Goal: Download file/media

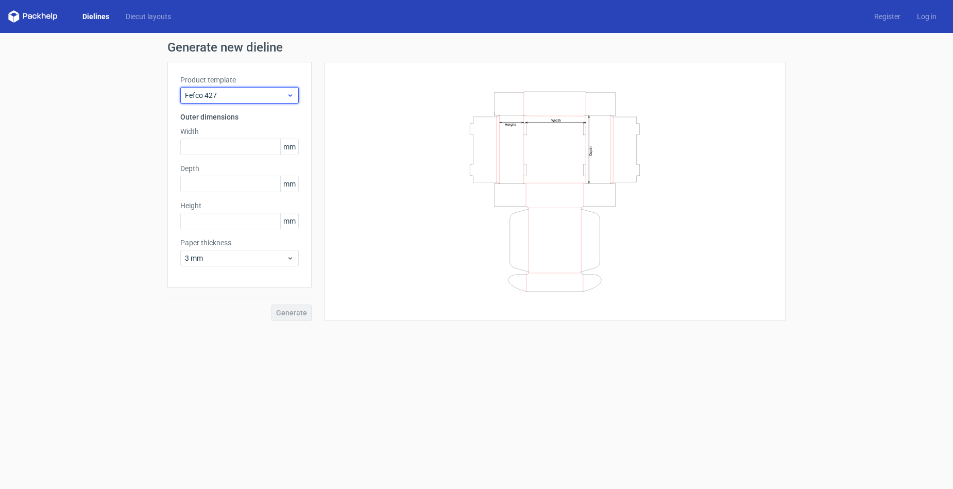
click at [246, 93] on span "Fefco 427" at bounding box center [235, 95] width 101 height 10
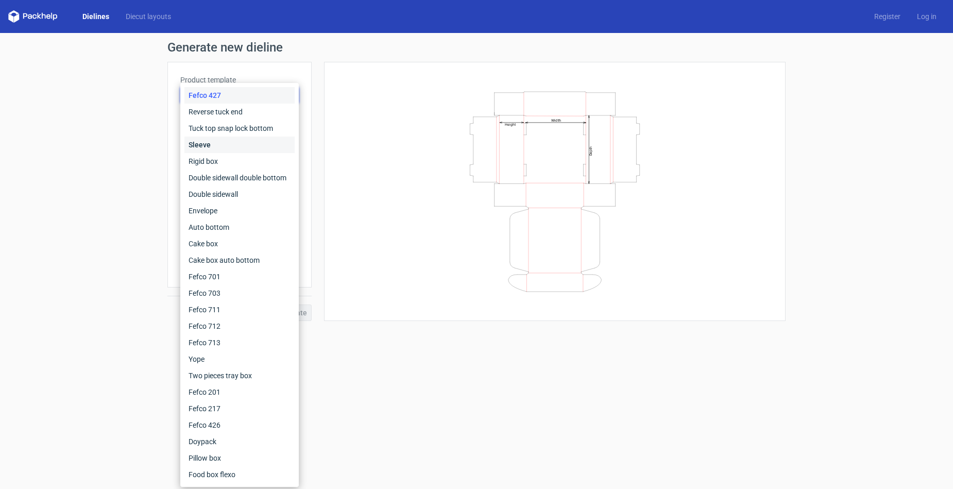
click at [263, 140] on div "Sleeve" at bounding box center [239, 145] width 110 height 16
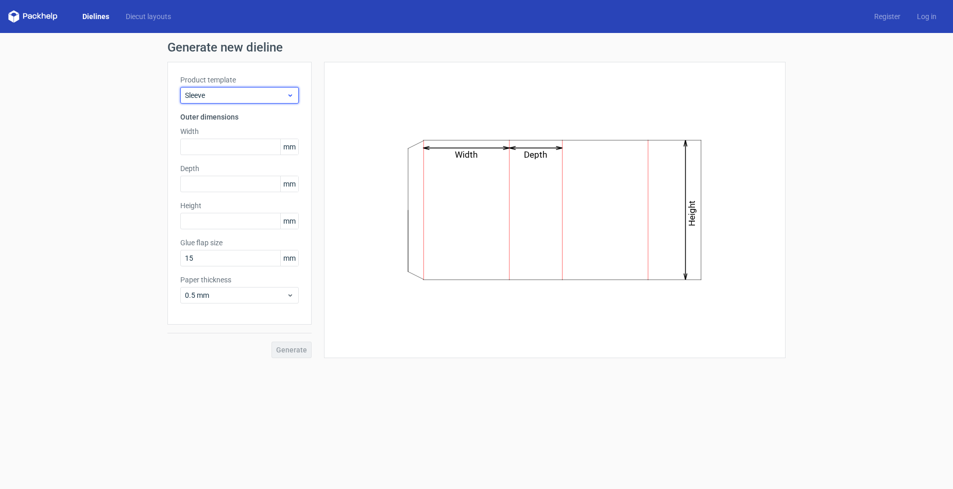
click at [284, 99] on span "Sleeve" at bounding box center [235, 95] width 101 height 10
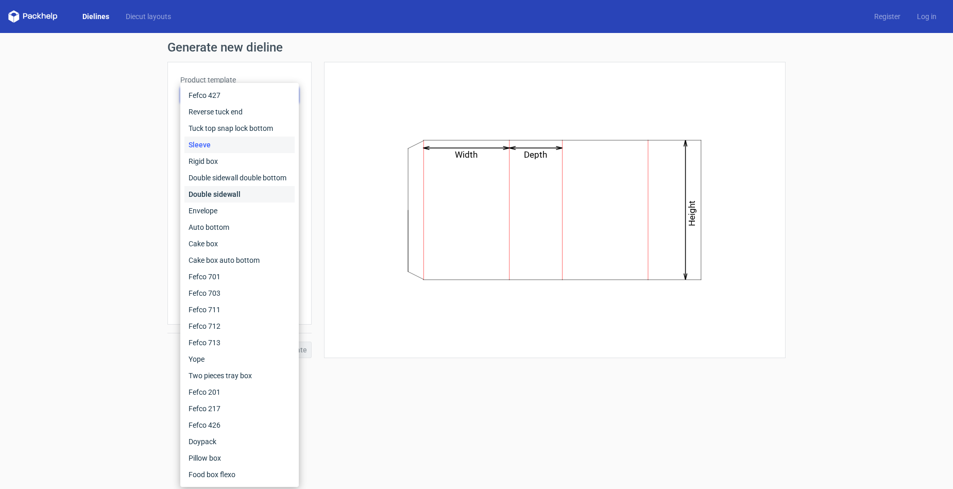
click at [253, 188] on div "Double sidewall" at bounding box center [239, 194] width 110 height 16
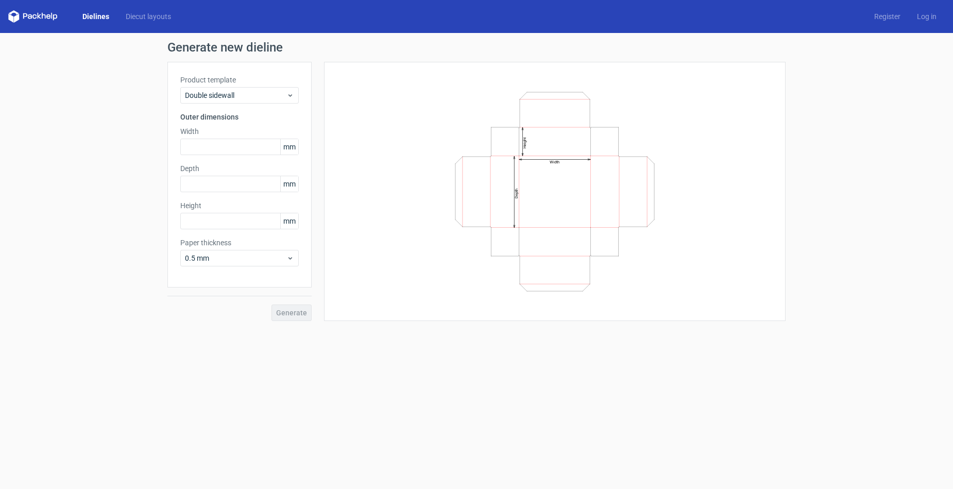
click at [260, 107] on div "Product template Double sidewall Outer dimensions Width mm Depth mm Height mm P…" at bounding box center [239, 175] width 144 height 226
click at [276, 93] on span "Double sidewall" at bounding box center [235, 95] width 101 height 10
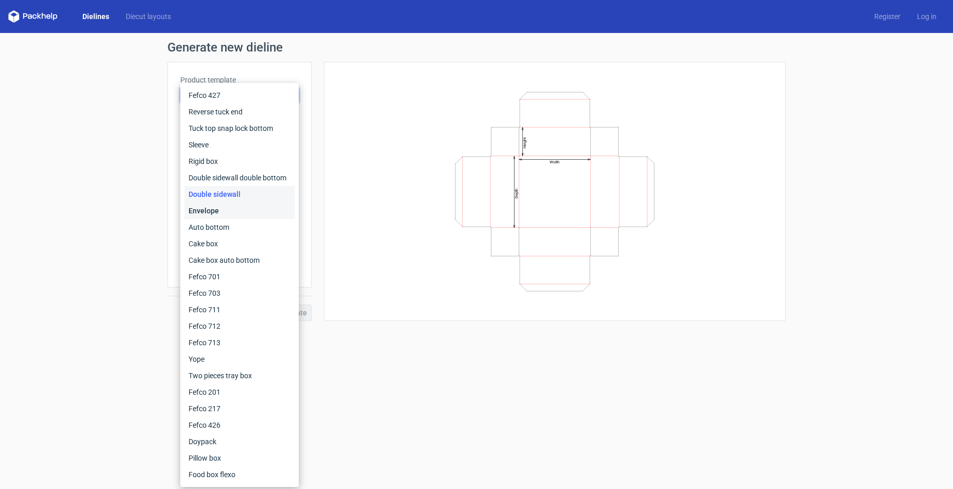
click at [248, 204] on div "Envelope" at bounding box center [239, 210] width 110 height 16
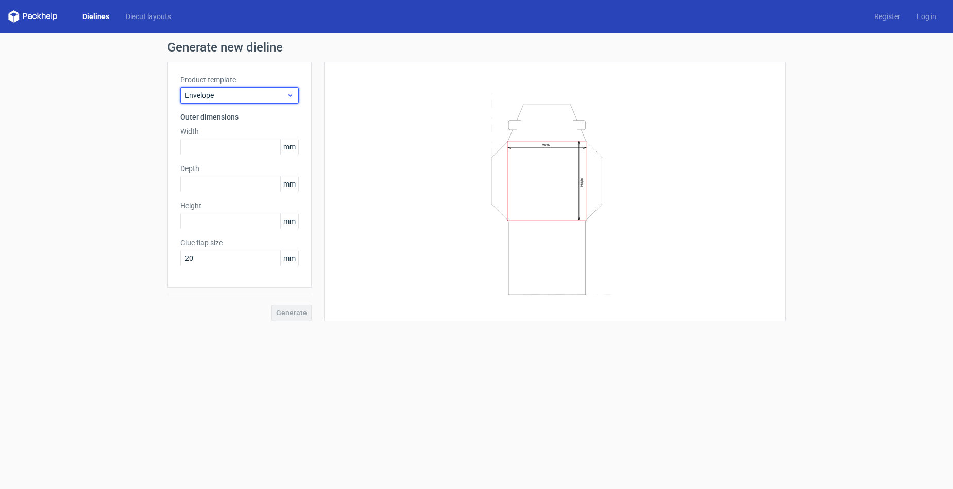
click at [271, 93] on span "Envelope" at bounding box center [235, 95] width 101 height 10
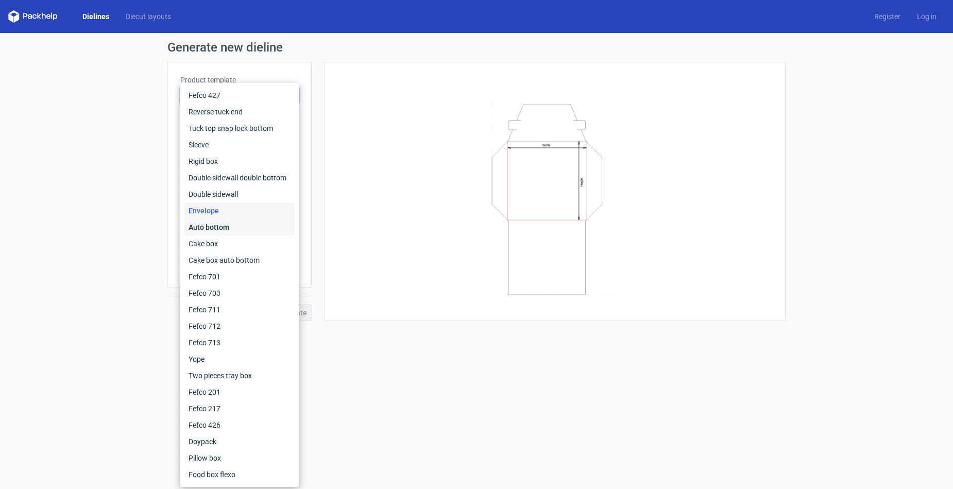
click at [258, 232] on div "Auto bottom" at bounding box center [239, 227] width 110 height 16
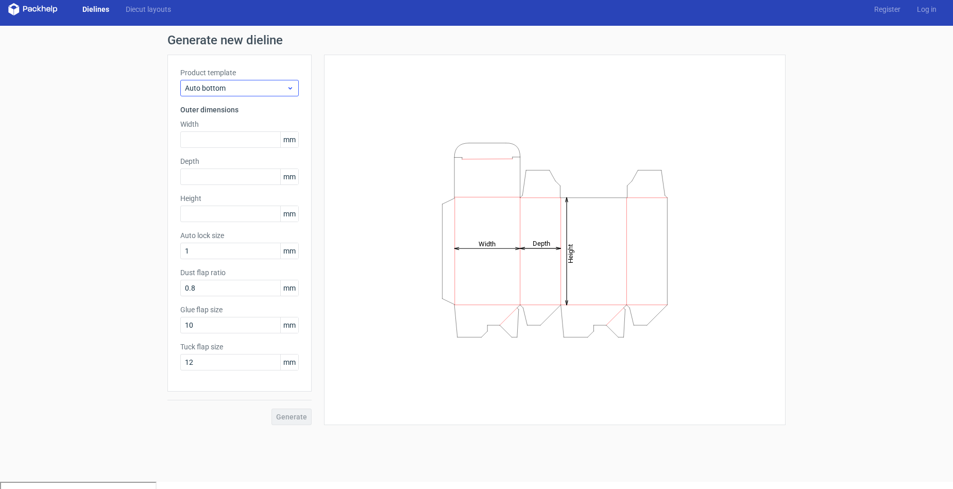
scroll to position [8, 0]
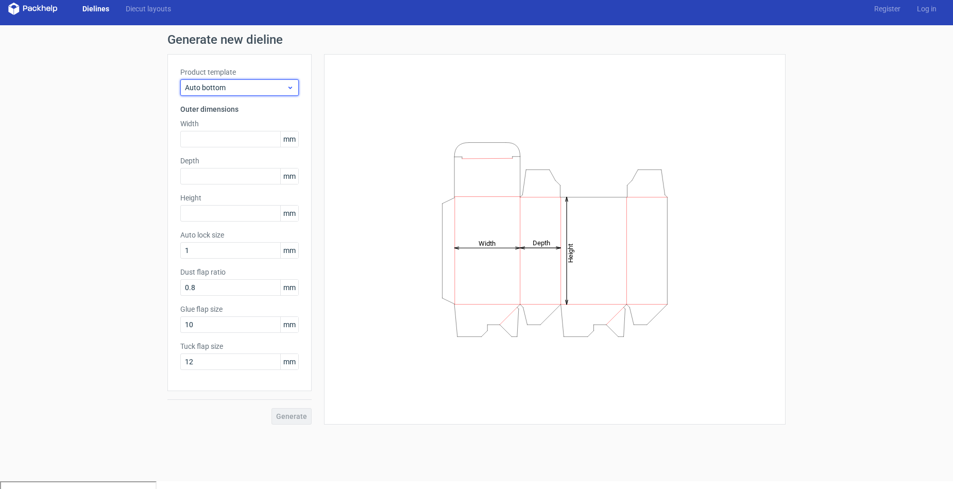
click at [289, 92] on div "Auto bottom" at bounding box center [239, 87] width 118 height 16
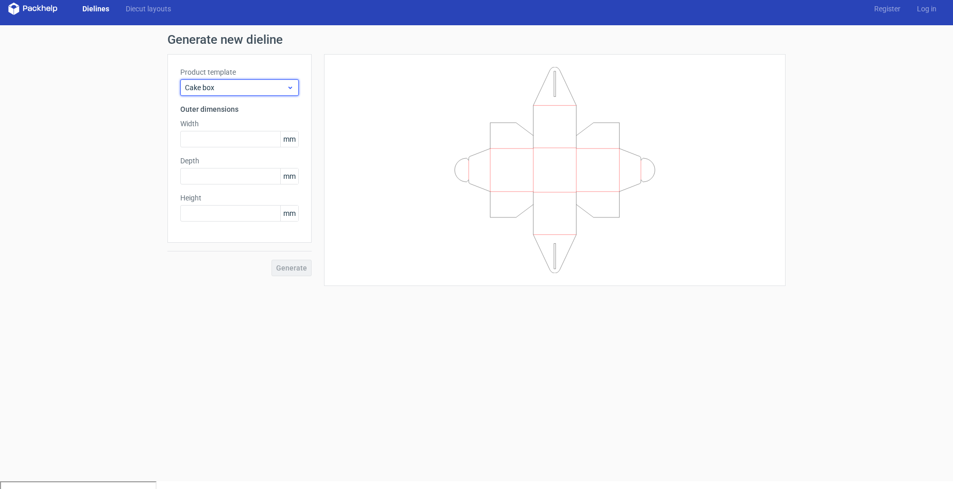
click at [289, 92] on div "Cake box" at bounding box center [239, 87] width 118 height 16
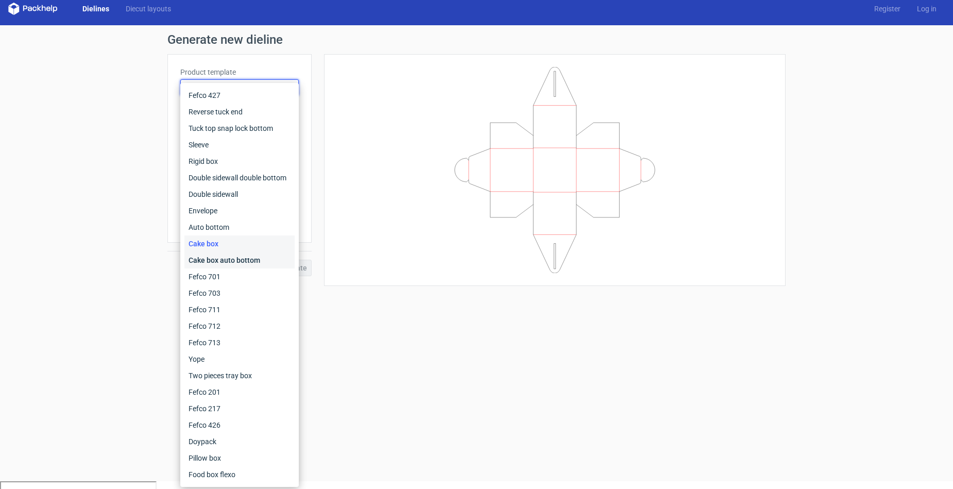
click at [224, 263] on div "Cake box auto bottom" at bounding box center [239, 260] width 110 height 16
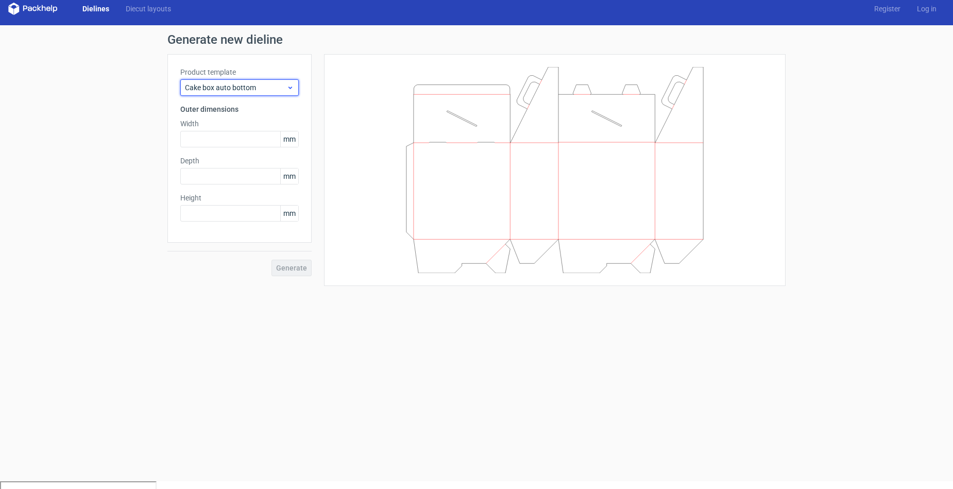
click at [248, 91] on span "Cake box auto bottom" at bounding box center [235, 87] width 101 height 10
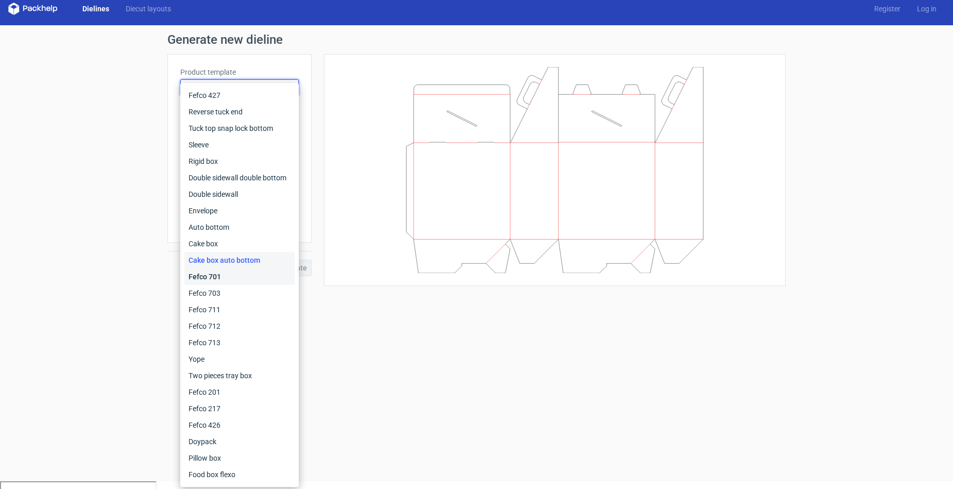
click at [241, 278] on div "Fefco 701" at bounding box center [239, 276] width 110 height 16
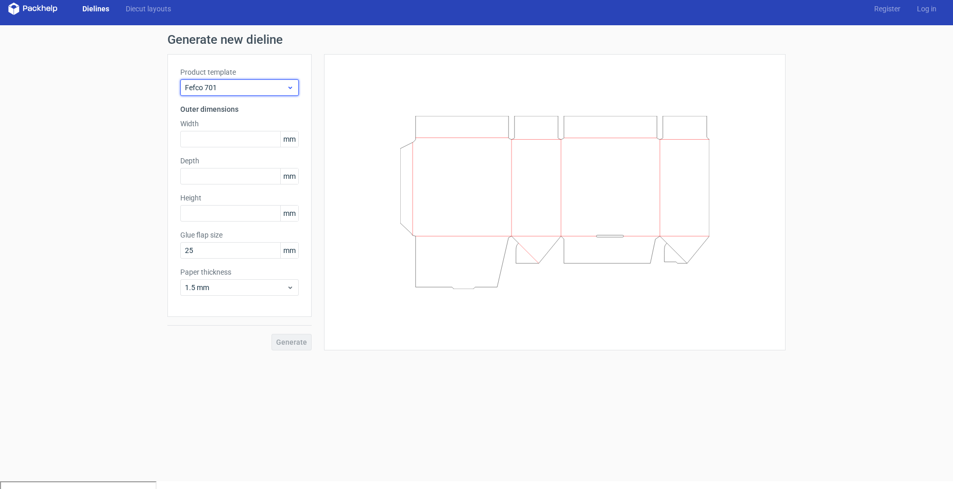
click at [222, 89] on span "Fefco 701" at bounding box center [235, 87] width 101 height 10
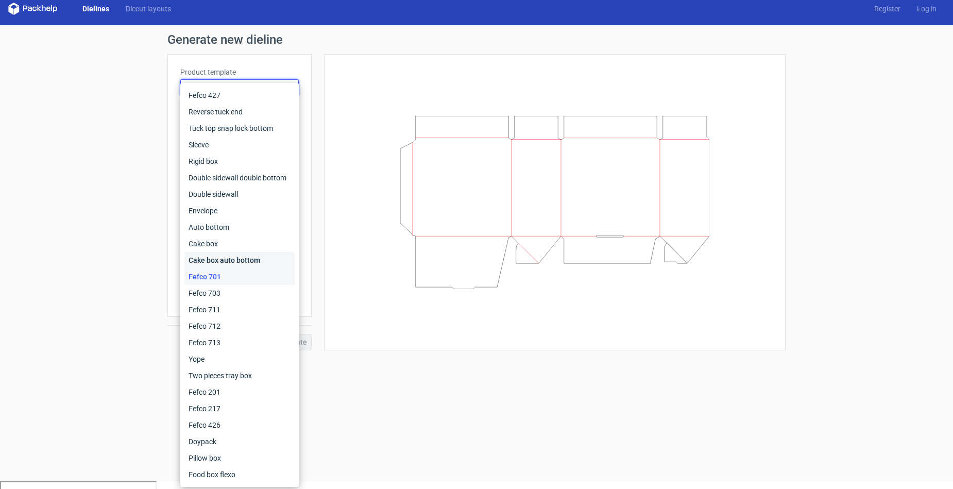
click at [234, 256] on div "Cake box auto bottom" at bounding box center [239, 260] width 110 height 16
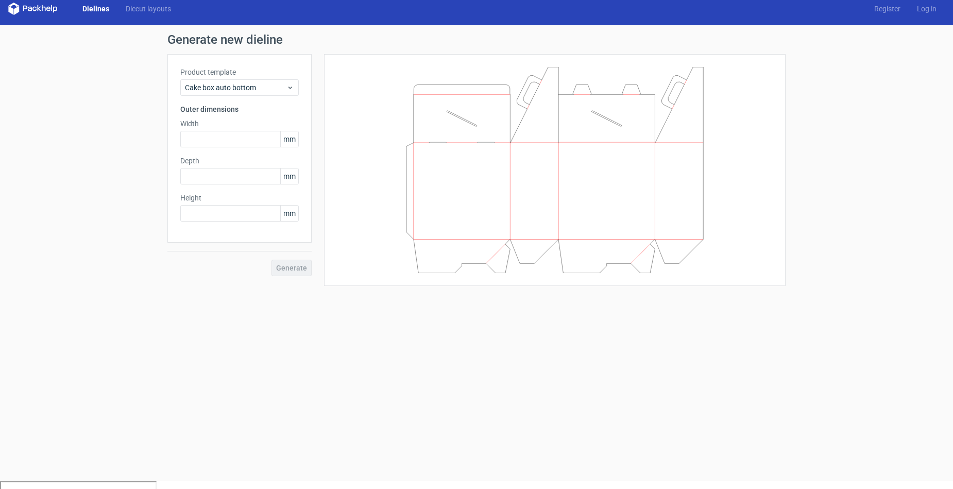
click at [294, 137] on span "mm" at bounding box center [289, 138] width 18 height 15
drag, startPoint x: 287, startPoint y: 137, endPoint x: 308, endPoint y: 142, distance: 21.4
click at [308, 142] on div "Product template Cake box auto bottom Outer dimensions Width mm Depth mm Height…" at bounding box center [239, 148] width 144 height 189
click at [224, 118] on label "Width" at bounding box center [239, 123] width 118 height 10
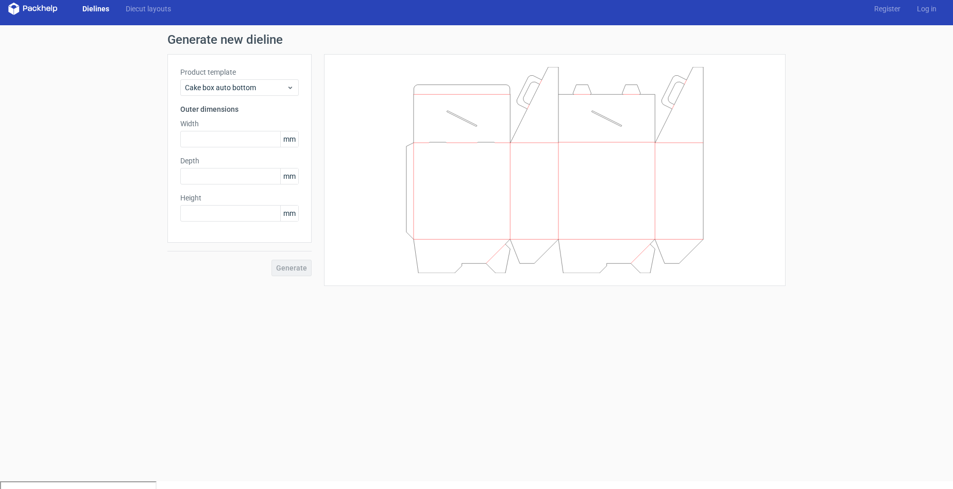
click at [201, 110] on h3 "Outer dimensions" at bounding box center [239, 109] width 118 height 10
click at [225, 133] on input "text" at bounding box center [239, 139] width 118 height 16
type input "1"
type input "200"
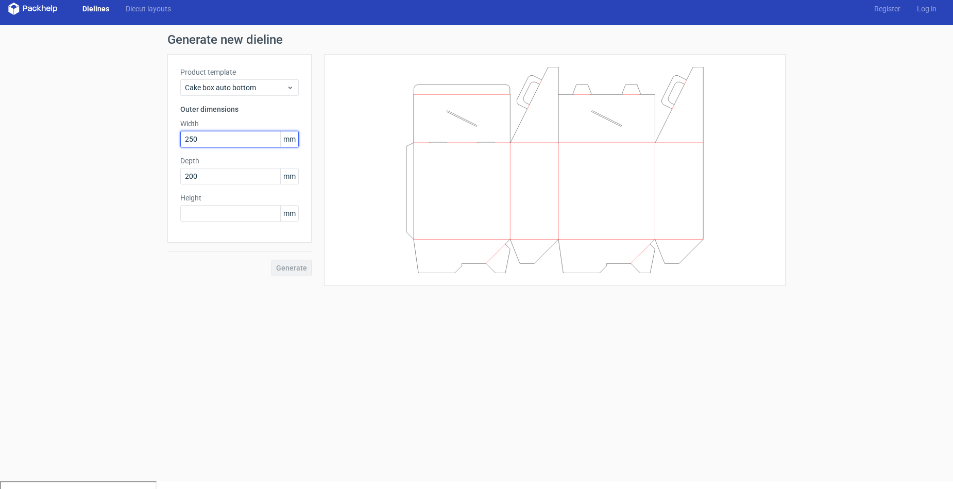
type input "250"
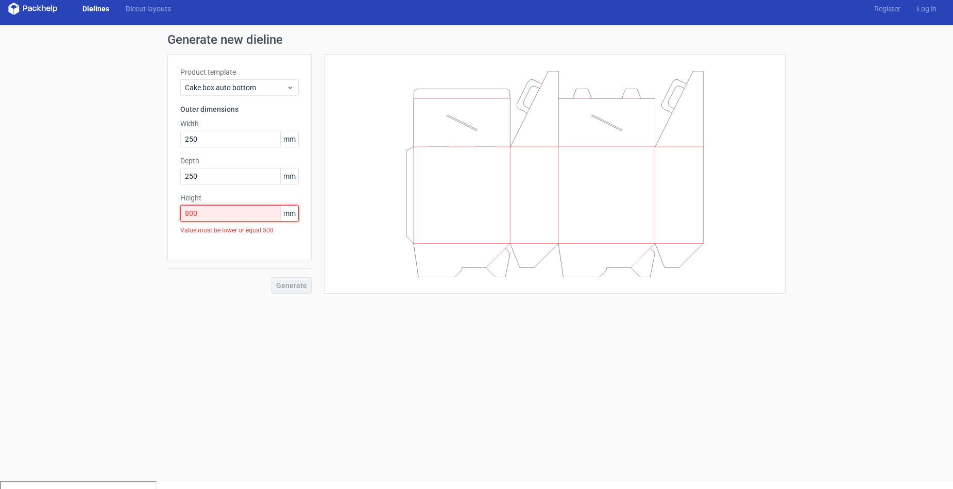
drag, startPoint x: 227, startPoint y: 211, endPoint x: 163, endPoint y: 211, distance: 63.4
click at [163, 211] on div "Generate new dieline Product template Cake box auto bottom Outer dimensions Wid…" at bounding box center [476, 163] width 953 height 277
type input "500"
click at [295, 313] on form "Generate new dieline Product template Cake box auto bottom Outer dimensions Wid…" at bounding box center [476, 253] width 953 height 456
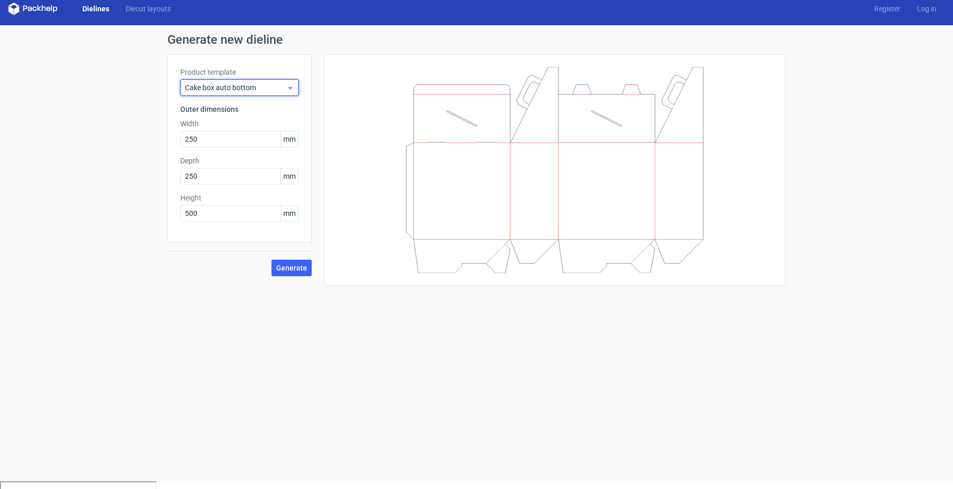
click at [269, 94] on div "Cake box auto bottom" at bounding box center [239, 87] width 118 height 16
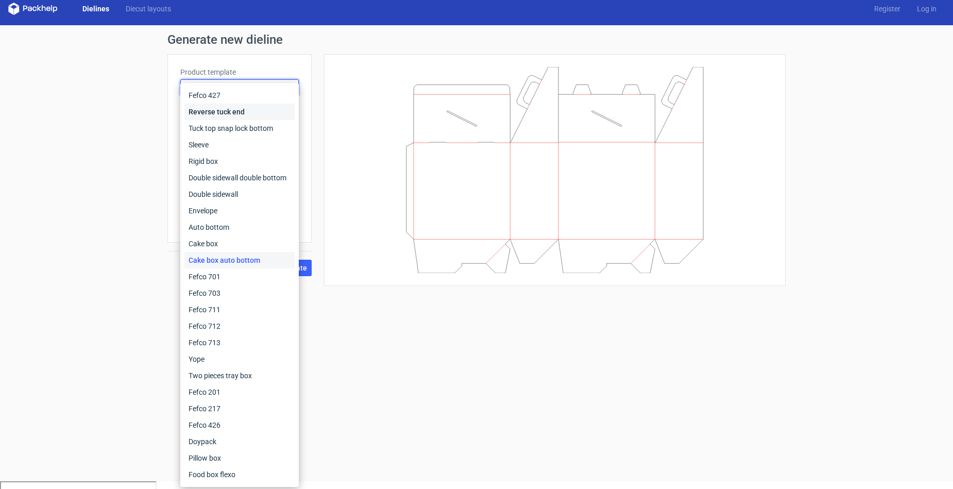
click at [255, 108] on div "Reverse tuck end" at bounding box center [239, 112] width 110 height 16
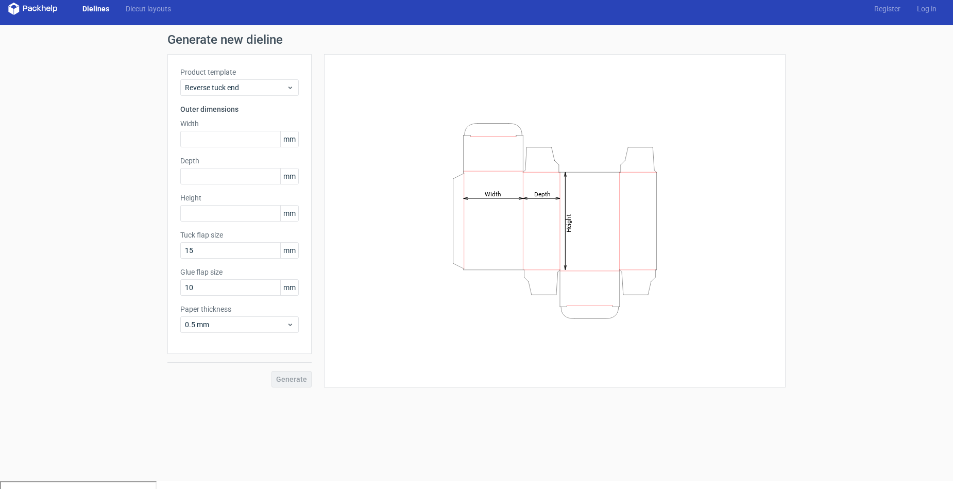
click at [252, 70] on label "Product template" at bounding box center [239, 72] width 118 height 10
click at [261, 82] on span "Reverse tuck end" at bounding box center [235, 87] width 101 height 10
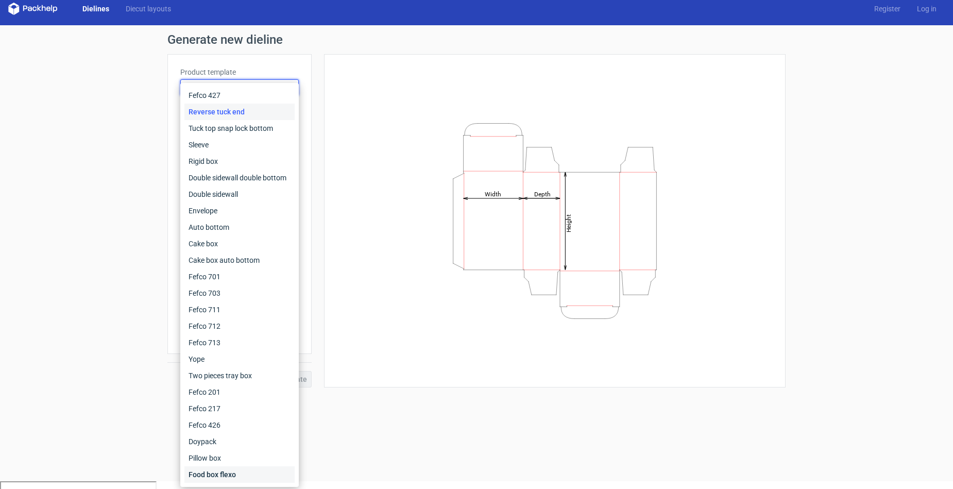
click at [248, 471] on div "Food box flexo" at bounding box center [239, 474] width 110 height 16
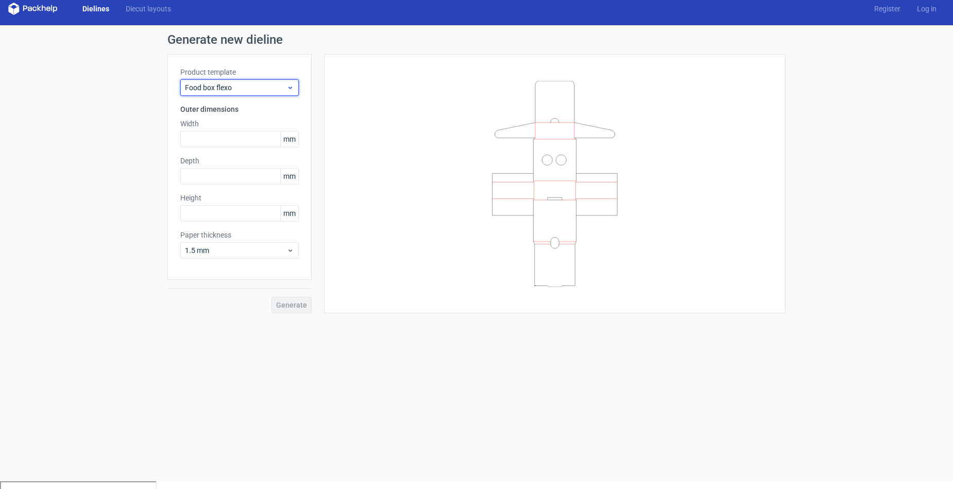
click at [295, 82] on div "Food box flexo" at bounding box center [239, 87] width 118 height 16
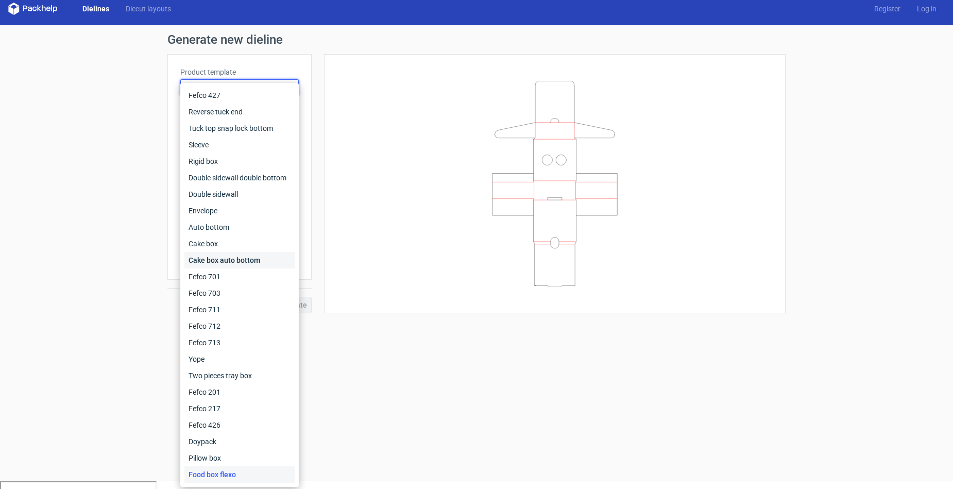
click at [266, 264] on div "Cake box auto bottom" at bounding box center [239, 260] width 110 height 16
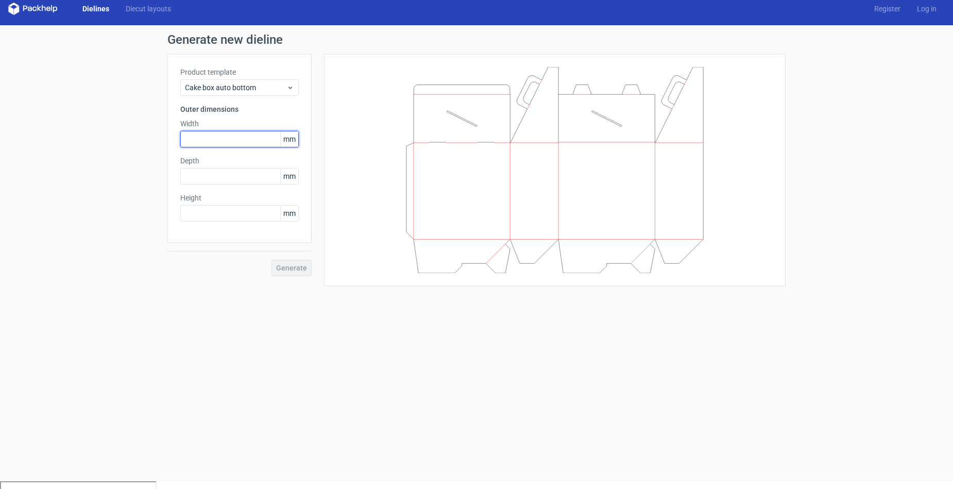
click at [233, 132] on input "text" at bounding box center [239, 139] width 118 height 16
type input "250"
click at [298, 270] on span "Generate" at bounding box center [291, 267] width 31 height 7
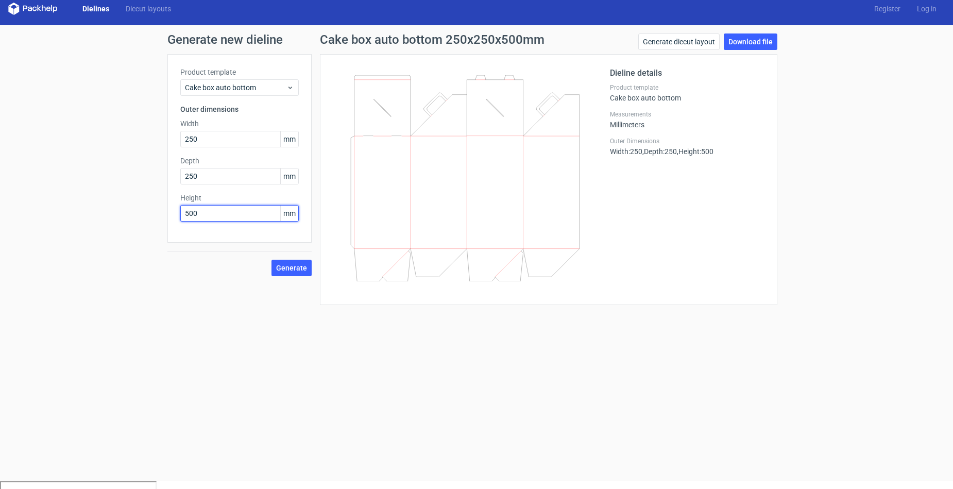
drag, startPoint x: 249, startPoint y: 218, endPoint x: 125, endPoint y: 219, distance: 124.7
click at [125, 219] on div "Generate new dieline Product template Cake box auto bottom Outer dimensions Wid…" at bounding box center [476, 169] width 953 height 288
type input "200"
click at [293, 264] on span "Generate" at bounding box center [291, 267] width 31 height 7
click at [432, 123] on icon at bounding box center [465, 150] width 248 height 150
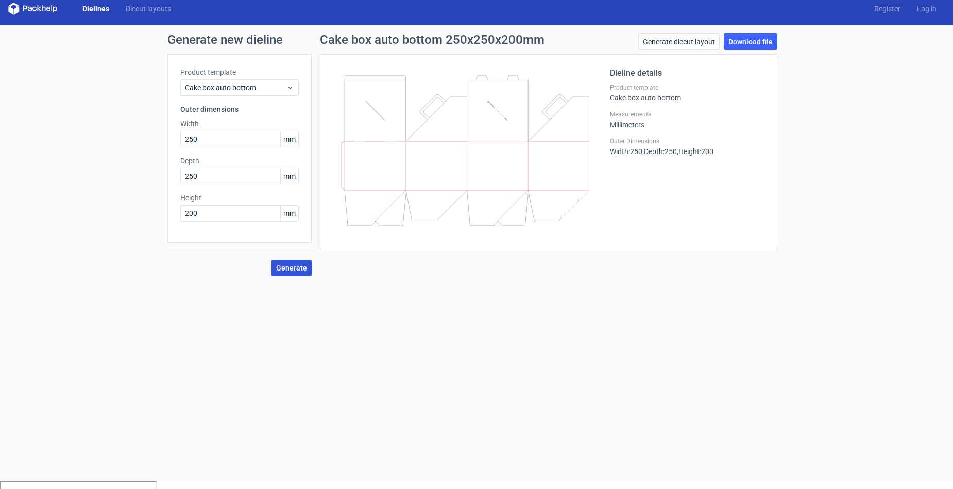
click at [286, 270] on span "Generate" at bounding box center [291, 267] width 31 height 7
click at [740, 42] on link "Download file" at bounding box center [751, 41] width 54 height 16
drag, startPoint x: 460, startPoint y: 141, endPoint x: 508, endPoint y: 189, distance: 68.1
click at [508, 189] on icon at bounding box center [465, 150] width 248 height 150
click at [141, 5] on link "Diecut layouts" at bounding box center [148, 9] width 62 height 10
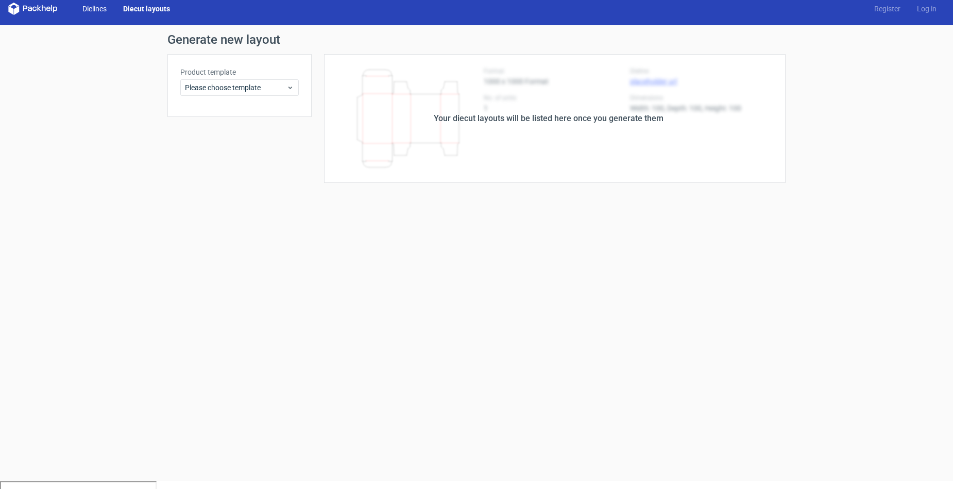
click at [100, 12] on link "Dielines" at bounding box center [94, 9] width 41 height 10
